Goal: Use online tool/utility: Utilize a website feature to perform a specific function

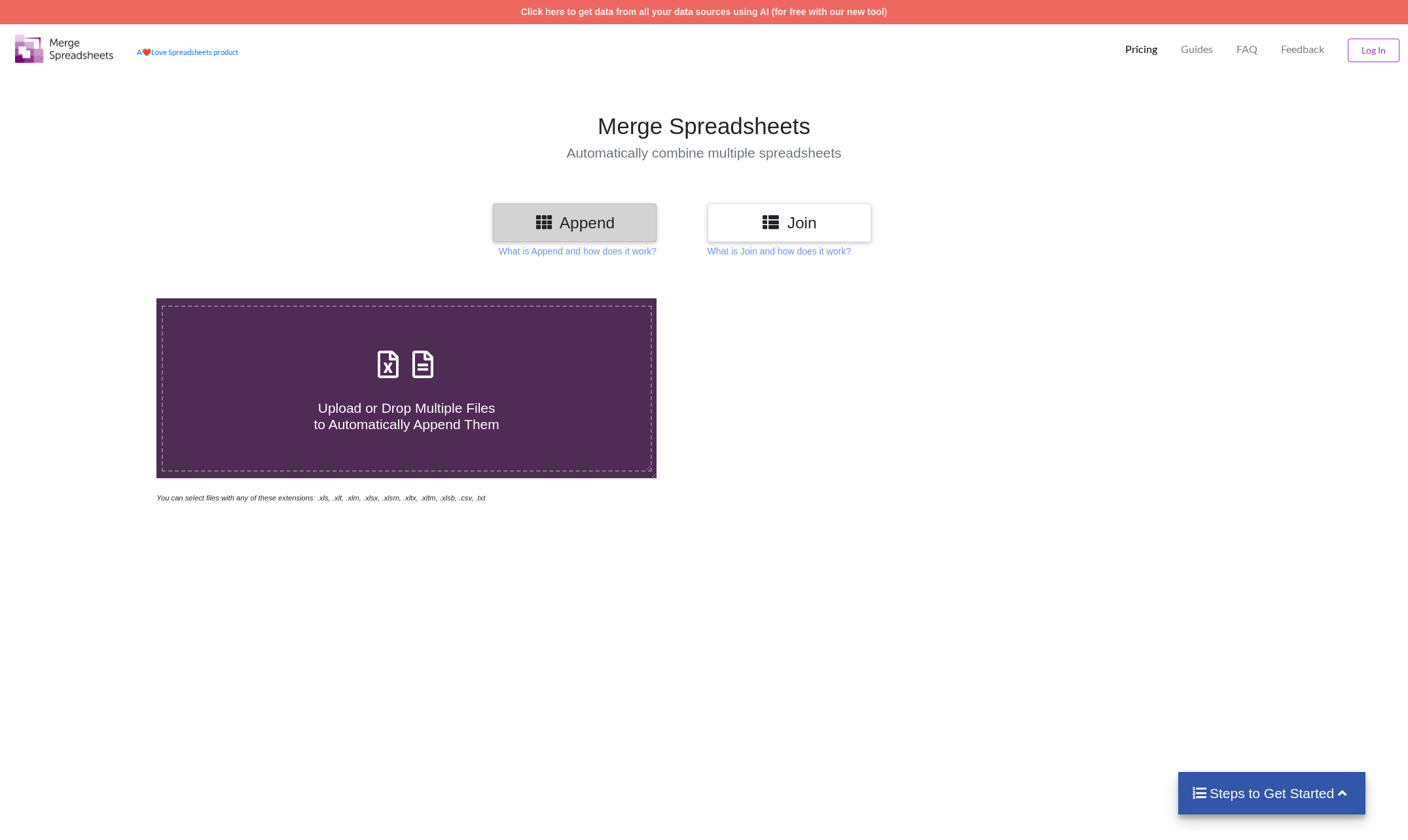
click at [780, 222] on icon at bounding box center [770, 222] width 19 height 16
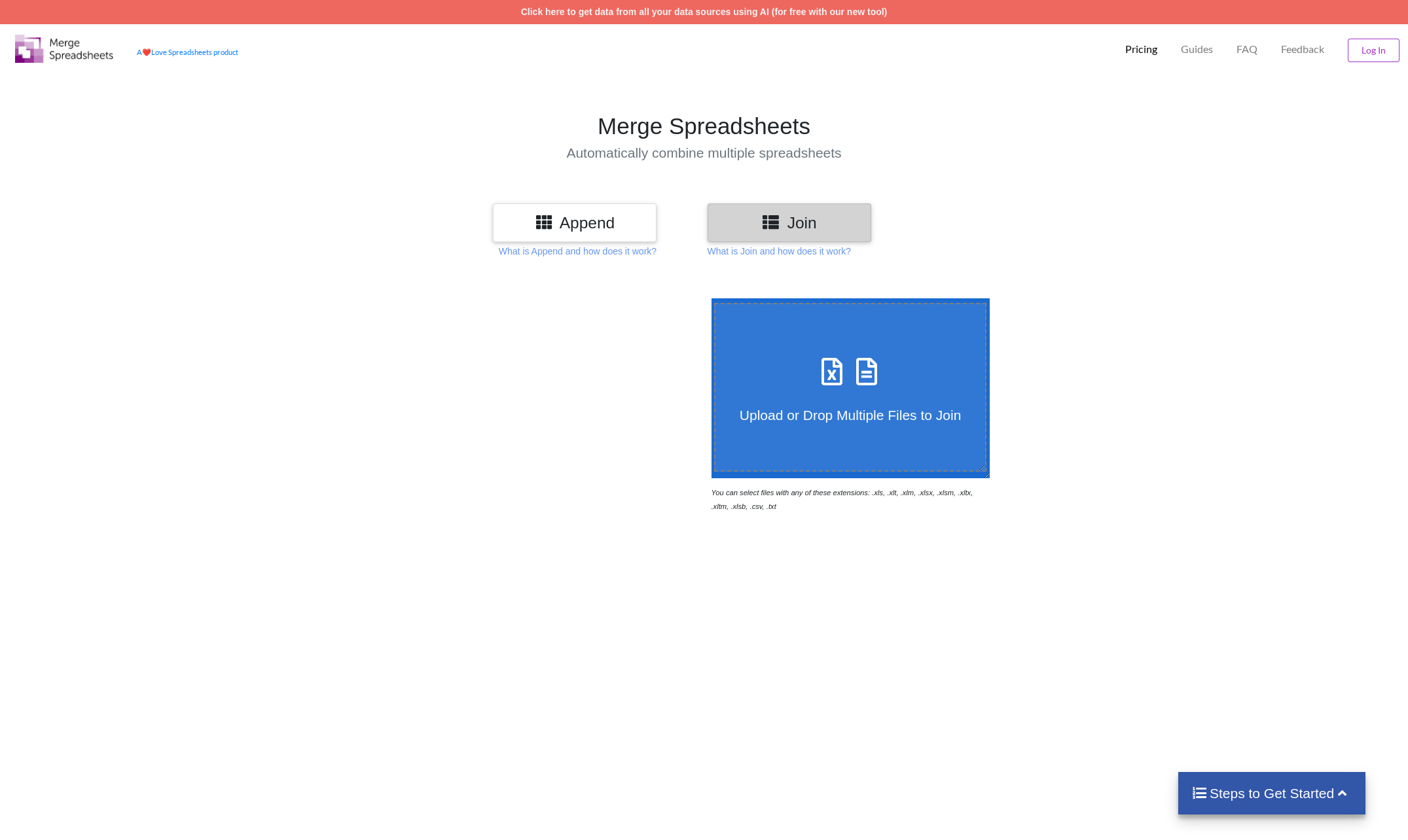
click at [822, 626] on div "Upload or Drop Multiple Files to Join You can select files with any of these ex…" at bounding box center [704, 691] width 1408 height 840
click at [691, 528] on div "Reading Files... You can select files with any of these extensions: .xls, .xlt,…" at bounding box center [704, 691] width 1408 height 840
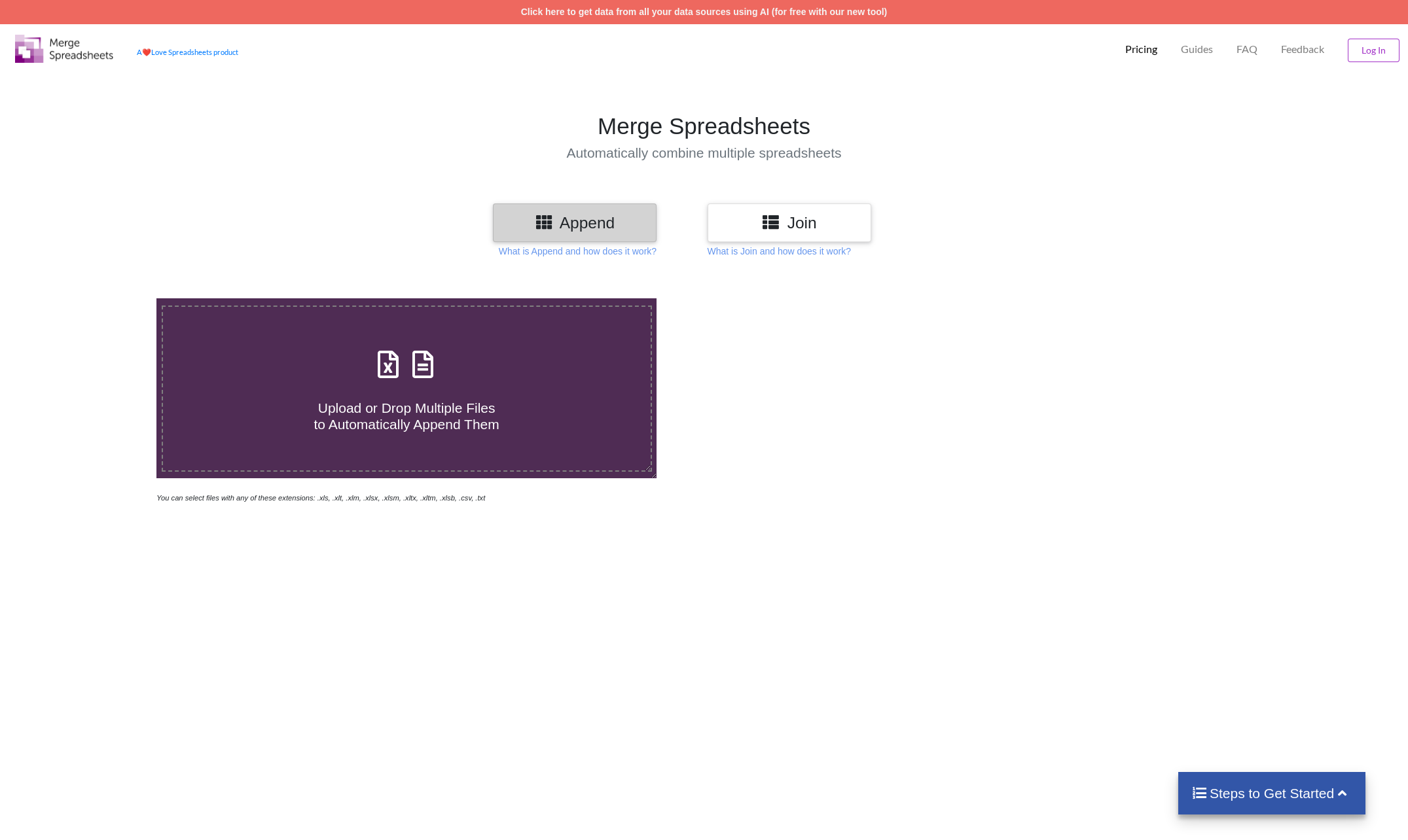
click at [776, 233] on div "Join" at bounding box center [789, 223] width 163 height 39
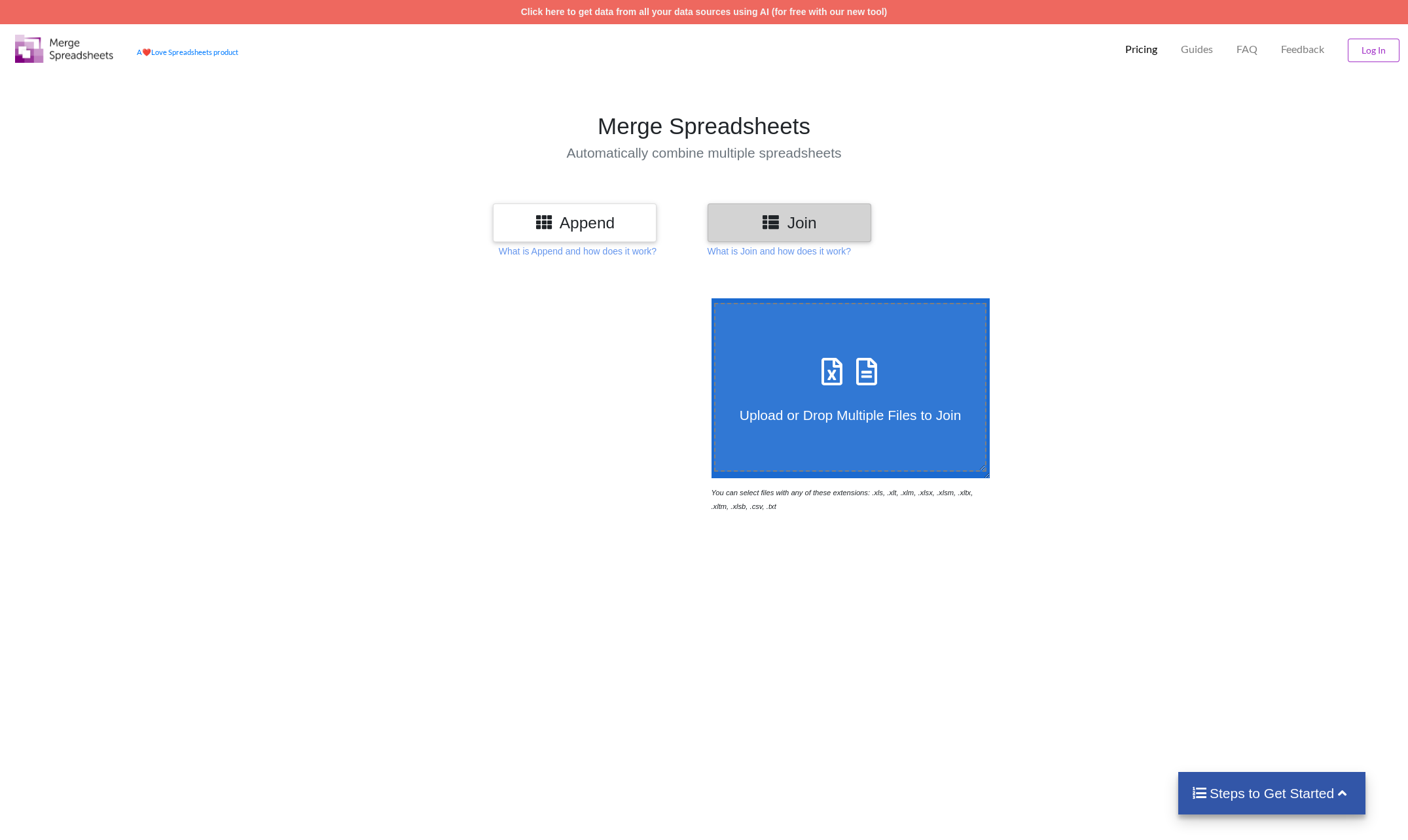
click at [562, 233] on div "Append" at bounding box center [574, 223] width 163 height 39
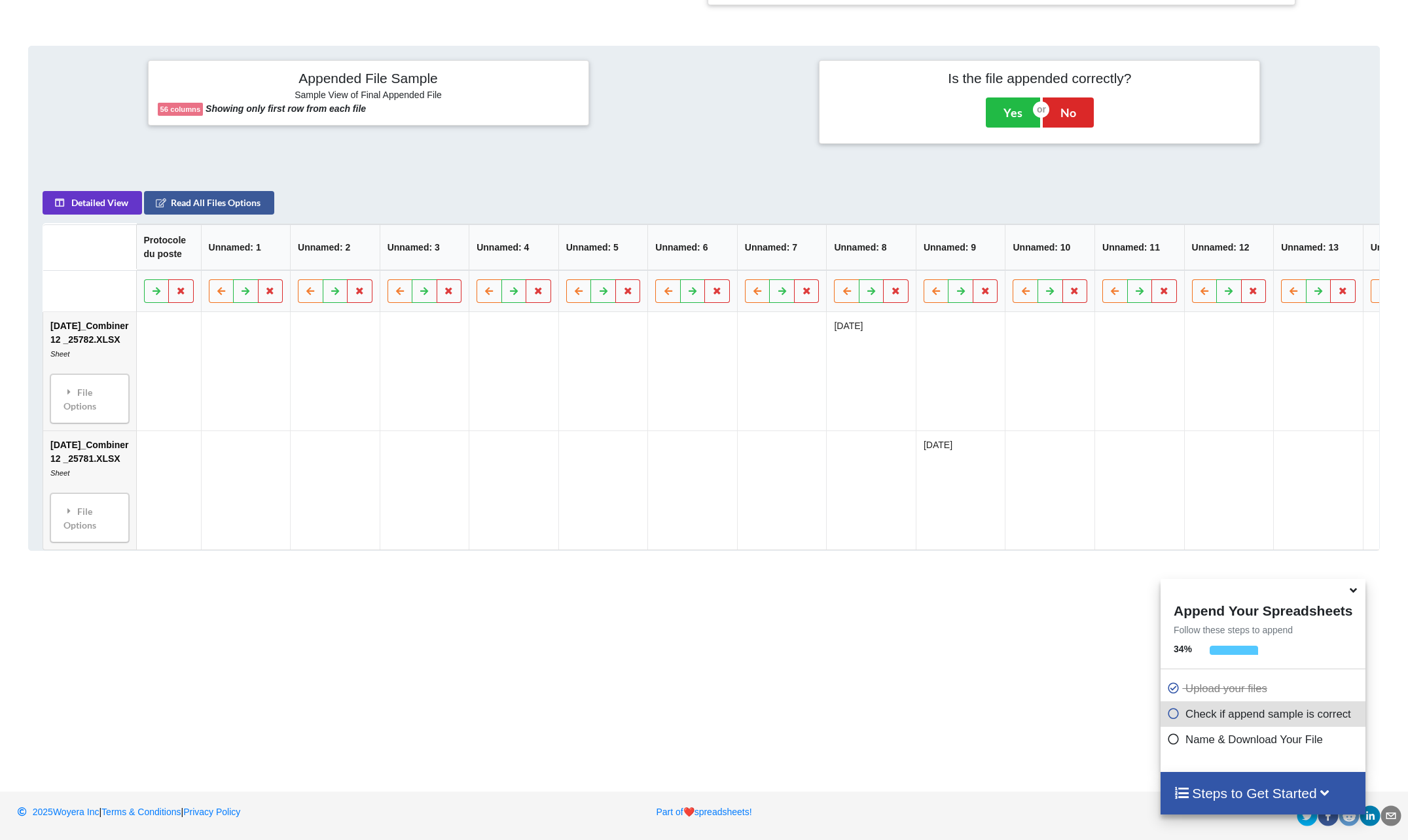
scroll to position [642, 0]
drag, startPoint x: 914, startPoint y: 521, endPoint x: 744, endPoint y: 511, distance: 170.3
drag, startPoint x: 744, startPoint y: 511, endPoint x: 1101, endPoint y: 520, distance: 357.1
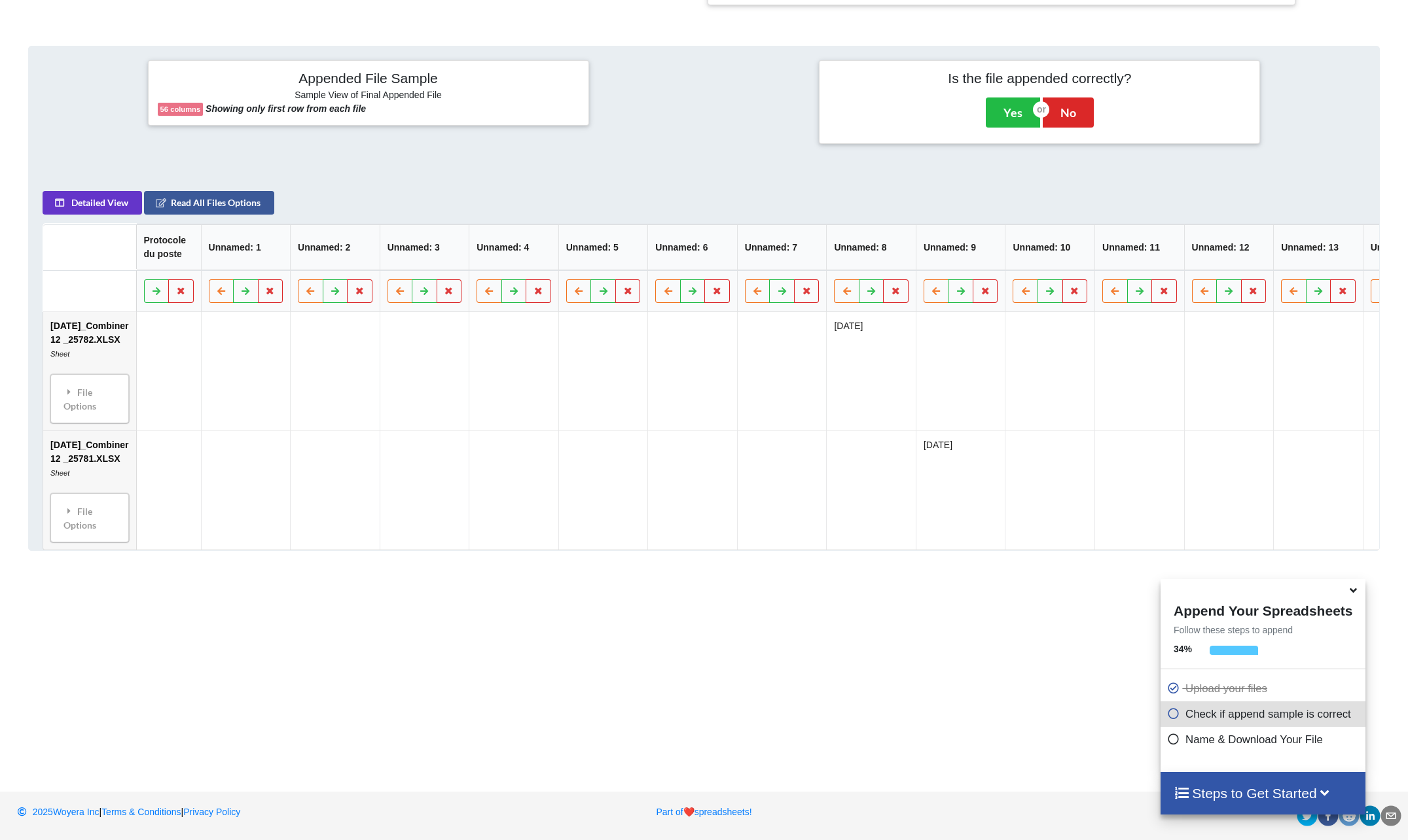
click at [807, 615] on div "Add More Files to Automatically Append with Current You can select files with a…" at bounding box center [704, 227] width 1408 height 1075
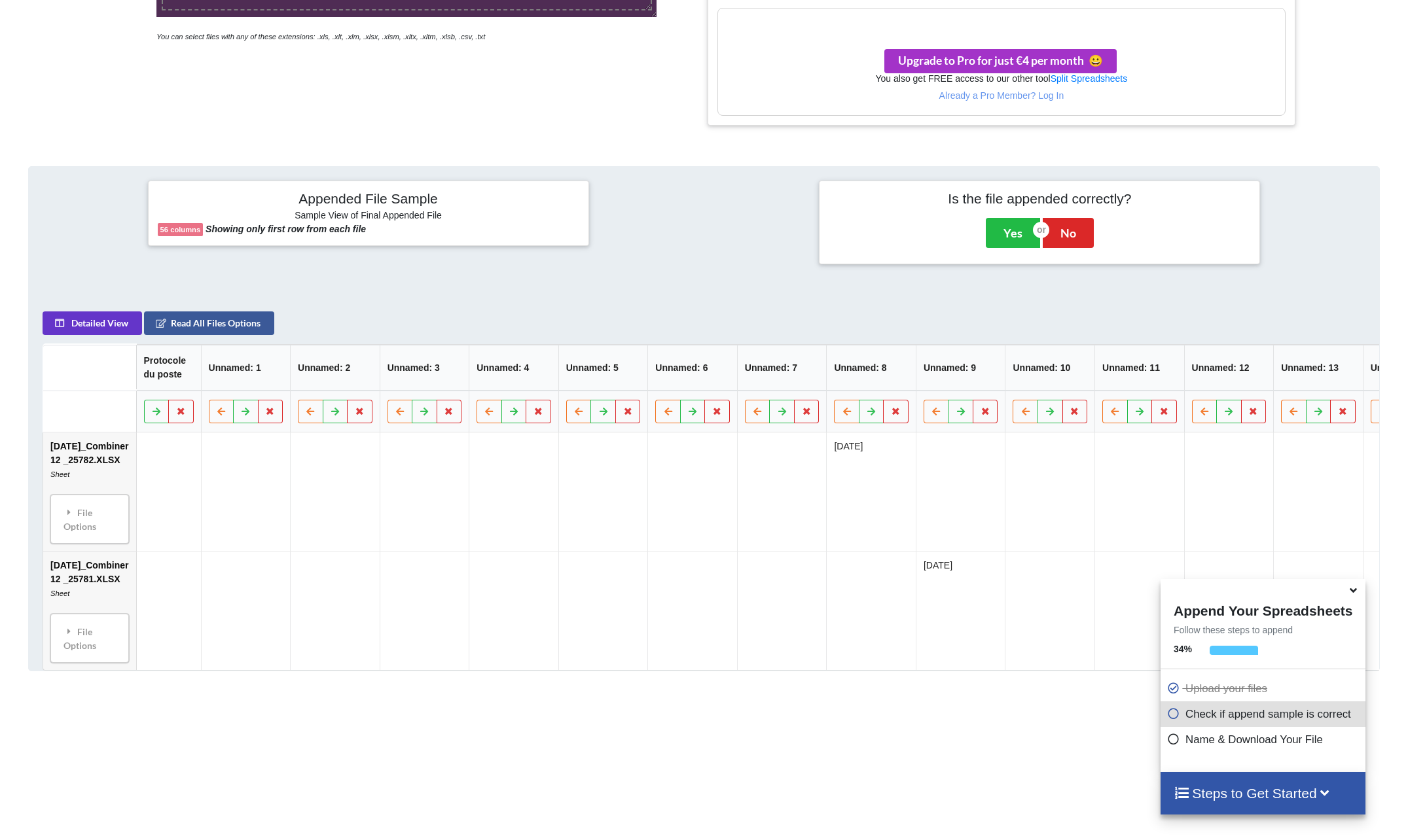
scroll to position [445, 0]
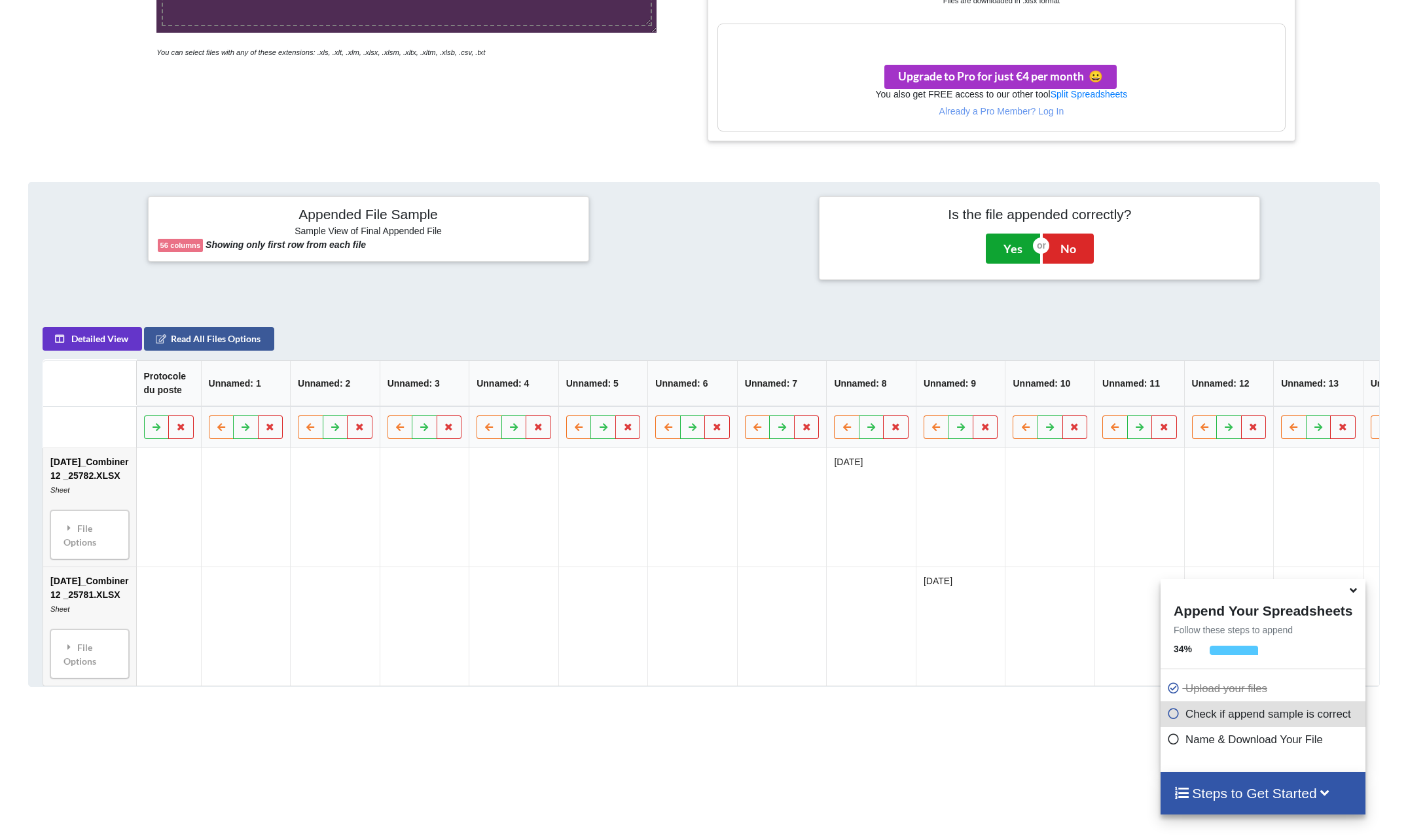
click at [1016, 252] on button "Yes" at bounding box center [1013, 249] width 55 height 30
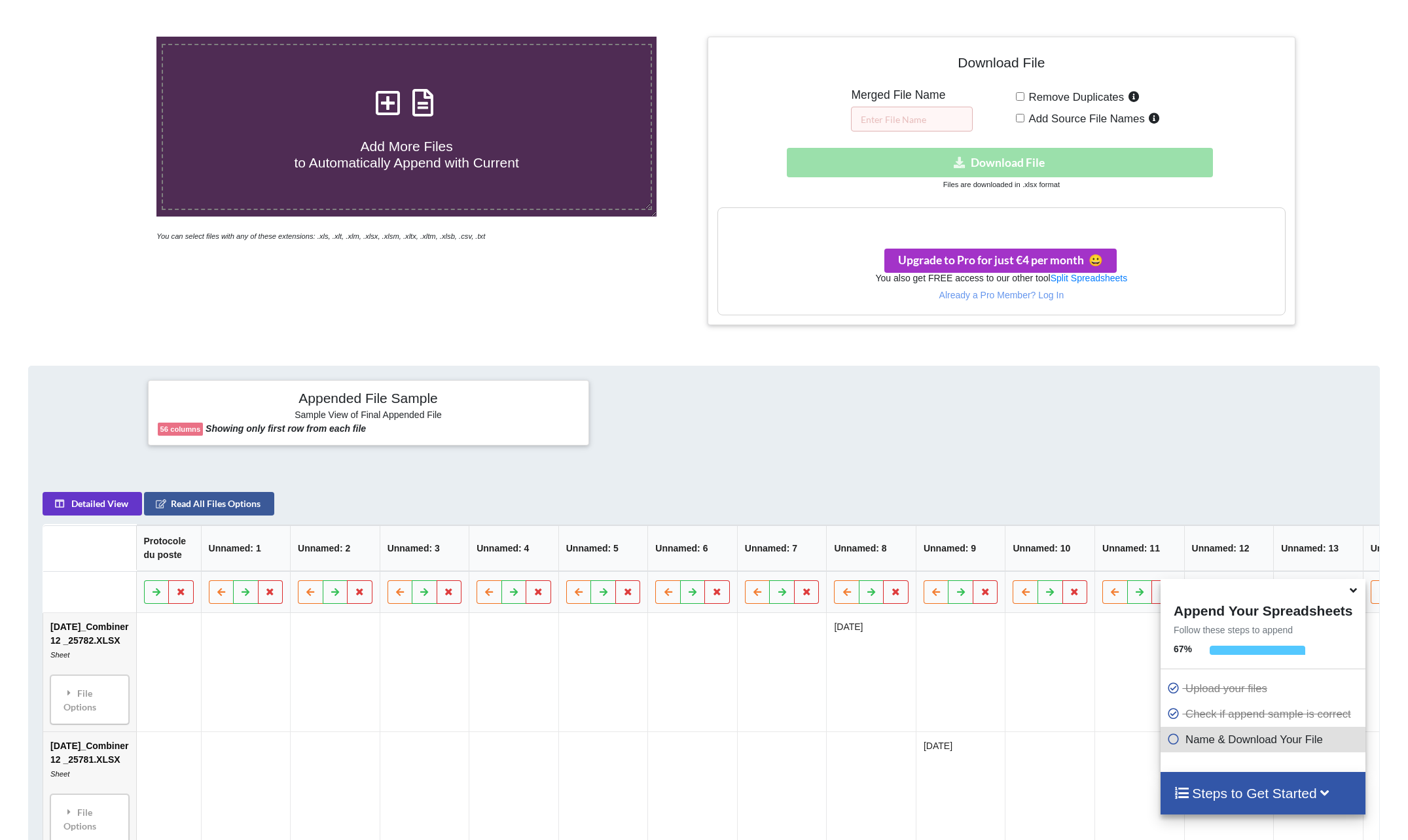
scroll to position [168, 0]
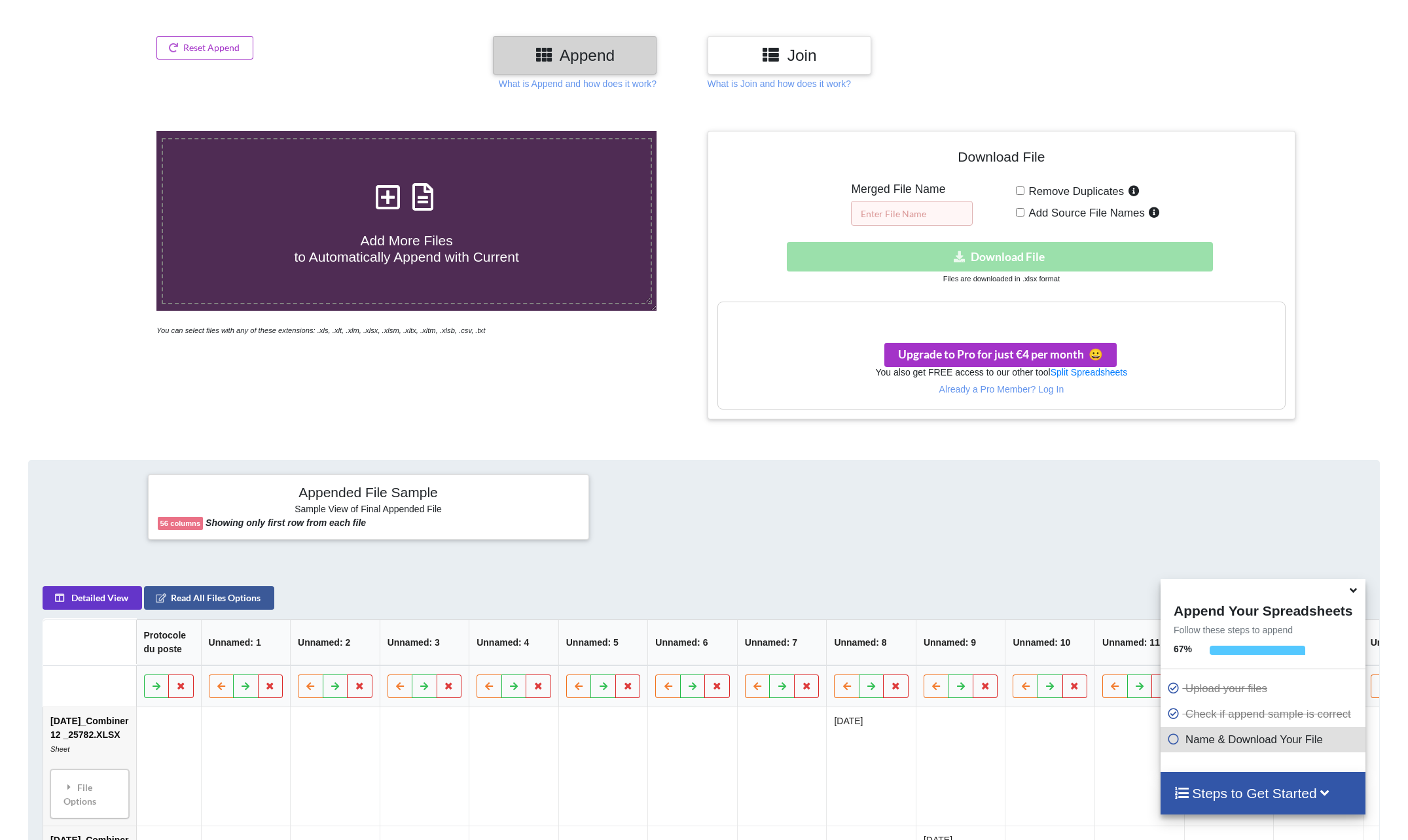
click at [901, 211] on input "text" at bounding box center [911, 213] width 122 height 25
type input "aa"
click at [995, 257] on div "Download hidden Download File" at bounding box center [1001, 256] width 568 height 29
click at [959, 271] on div "Download hidden Download File" at bounding box center [1001, 256] width 568 height 29
click at [916, 217] on input "aa" at bounding box center [911, 213] width 122 height 25
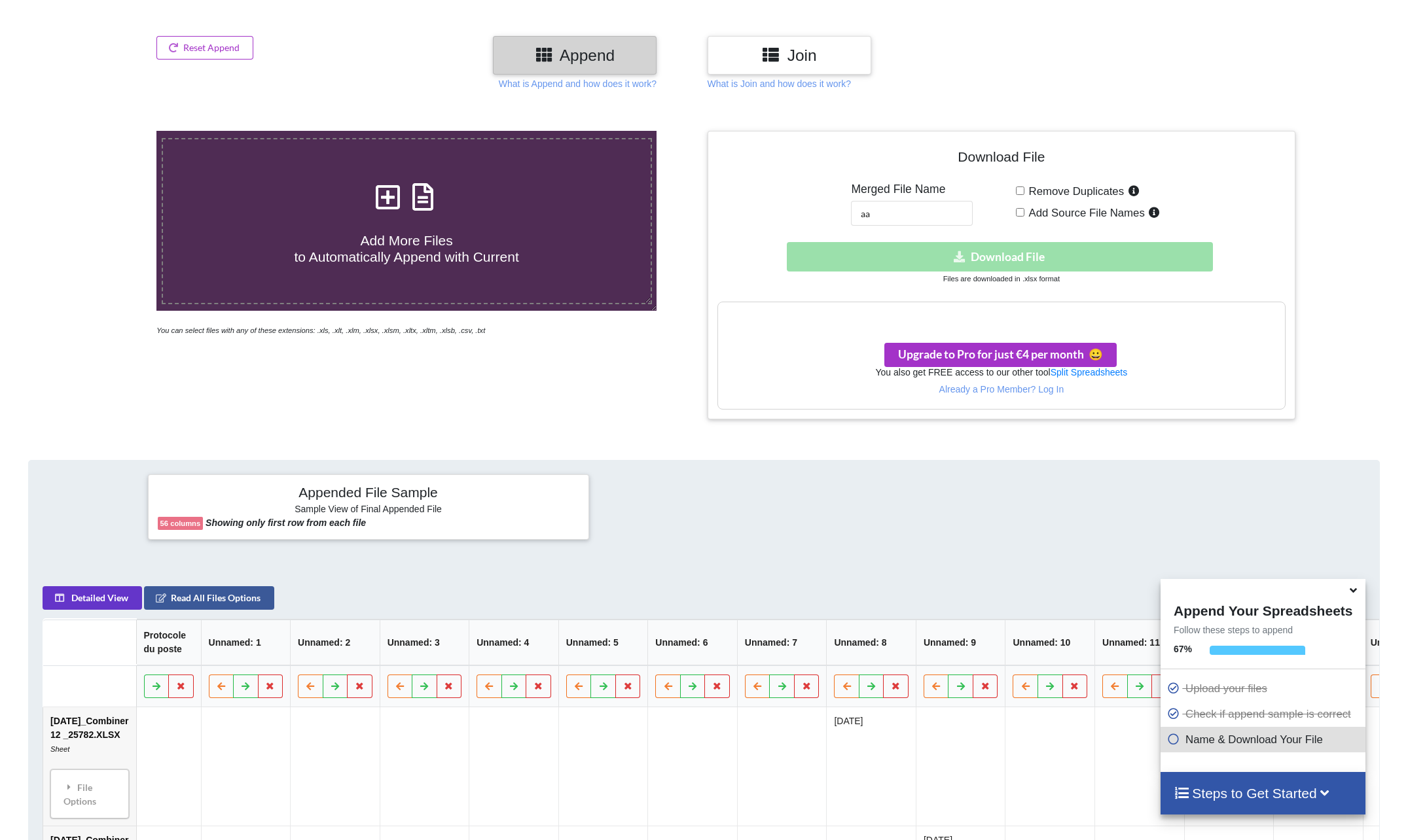
click at [1021, 189] on input "Remove Duplicates" at bounding box center [1019, 190] width 8 height 8
checkbox input "true"
click at [1025, 210] on span "Add Source File Names" at bounding box center [1084, 213] width 121 height 13
click at [1025, 210] on input "Add Source File Names" at bounding box center [1019, 212] width 8 height 8
checkbox input "true"
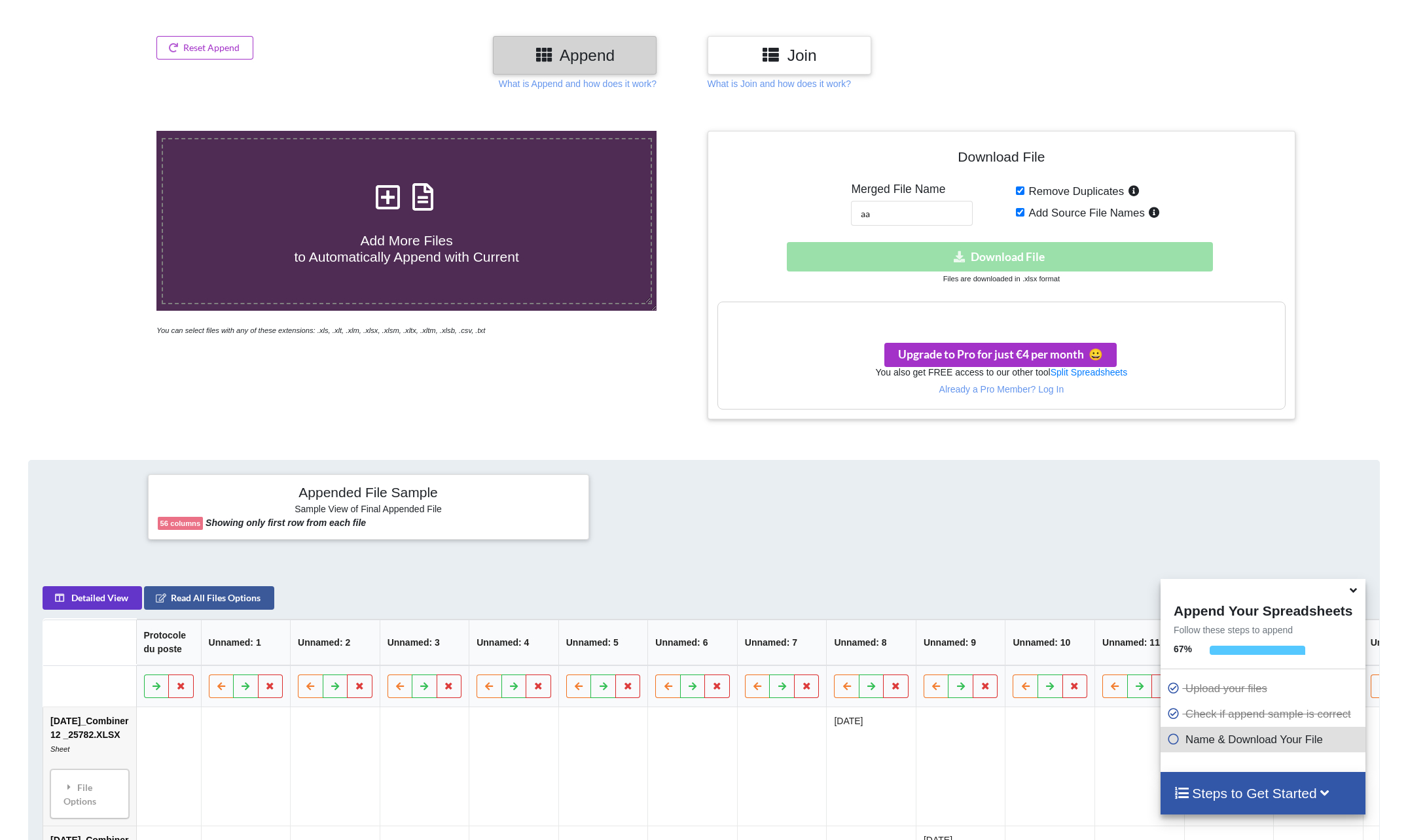
click at [1020, 192] on input "Remove Duplicates" at bounding box center [1019, 190] width 8 height 8
checkbox input "false"
